Goal: Find specific page/section: Find specific page/section

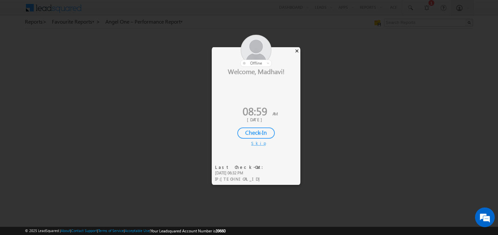
click at [297, 54] on div "×" at bounding box center [297, 50] width 7 height 7
click at [256, 134] on div "Check-In" at bounding box center [255, 133] width 37 height 11
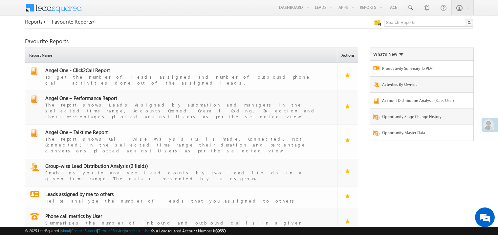
click at [487, 124] on span at bounding box center [488, 125] width 11 height 11
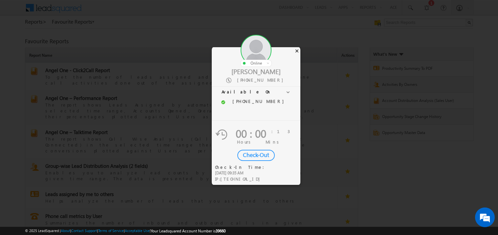
click at [298, 51] on div "×" at bounding box center [297, 50] width 7 height 7
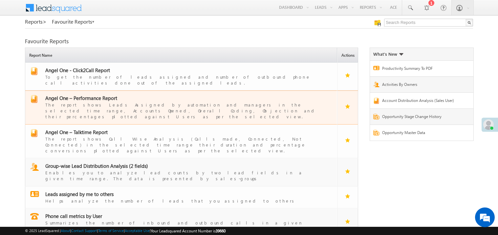
click at [88, 95] on span "Angel One – Performance Report" at bounding box center [81, 98] width 72 height 7
